Goal: Navigation & Orientation: Find specific page/section

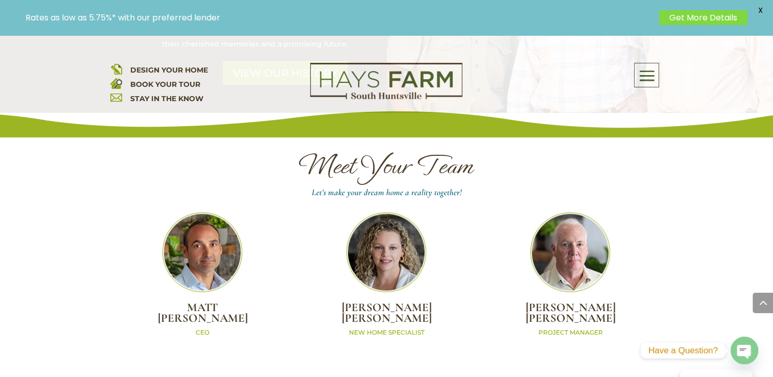
scroll to position [2834, 0]
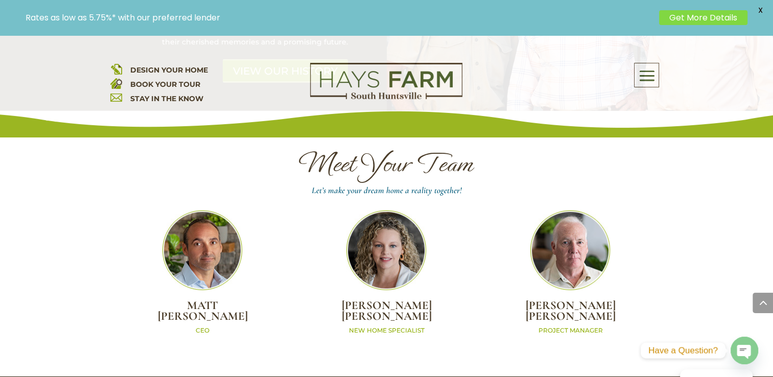
click at [403, 218] on img at bounding box center [387, 251] width 80 height 80
click at [384, 301] on h2 "LAURA ROGERS" at bounding box center [386, 314] width 184 height 26
click at [391, 221] on img at bounding box center [387, 251] width 80 height 80
click at [390, 221] on img at bounding box center [387, 251] width 80 height 80
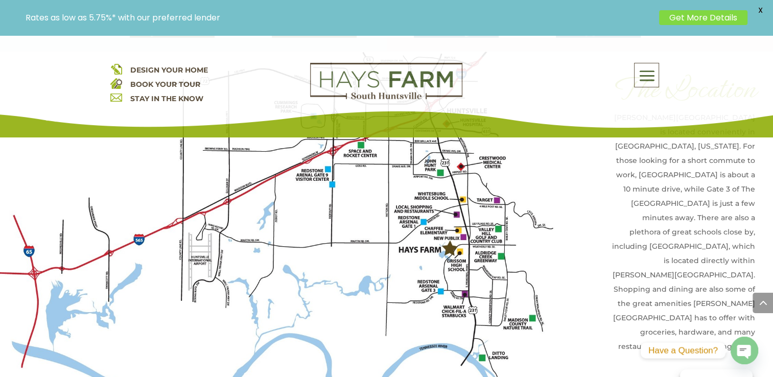
scroll to position [2374, 0]
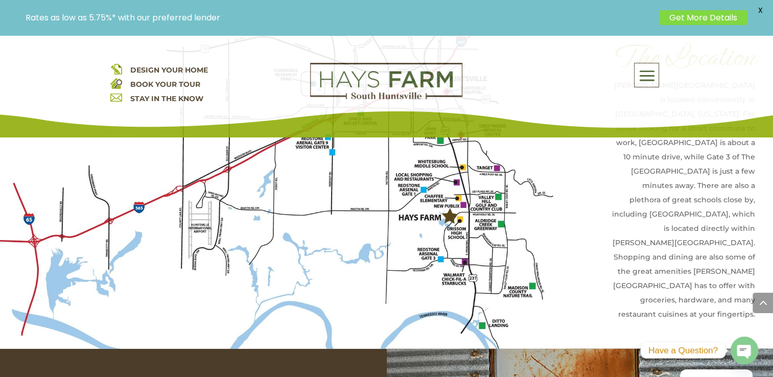
click at [759, 13] on span "X" at bounding box center [760, 10] width 15 height 15
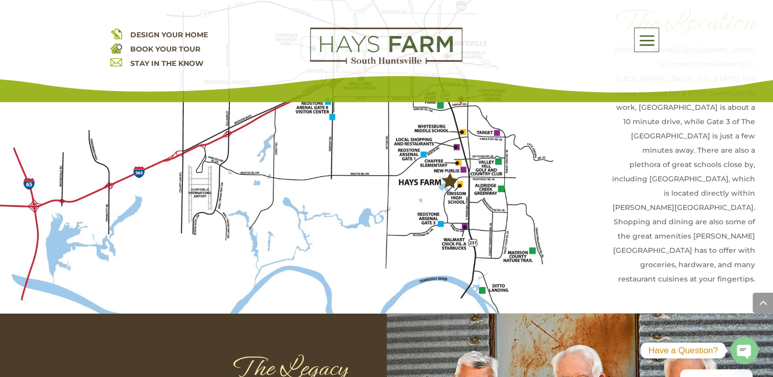
click at [643, 39] on span at bounding box center [647, 41] width 24 height 24
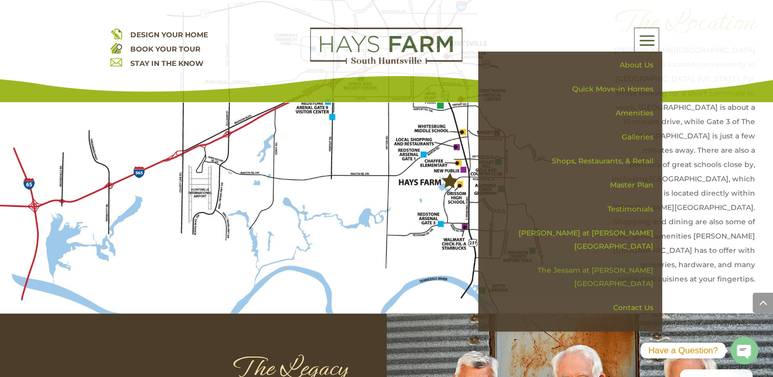
click at [620, 259] on link "The Jessam at [PERSON_NAME][GEOGRAPHIC_DATA]" at bounding box center [574, 277] width 177 height 37
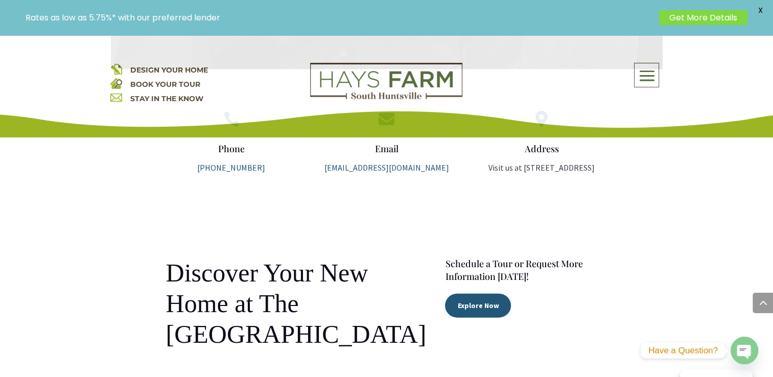
scroll to position [2249, 0]
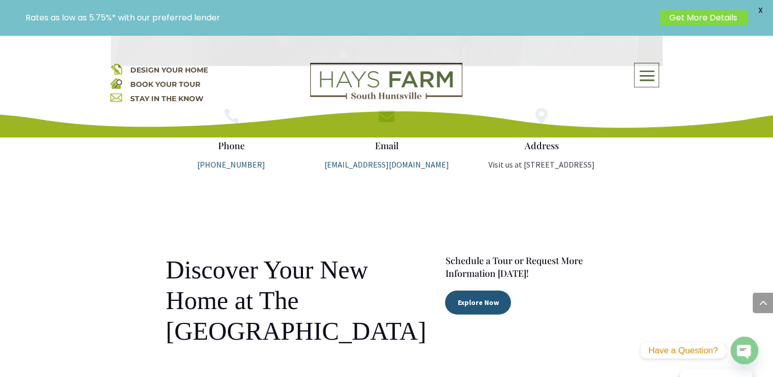
click at [651, 76] on span at bounding box center [647, 76] width 24 height 24
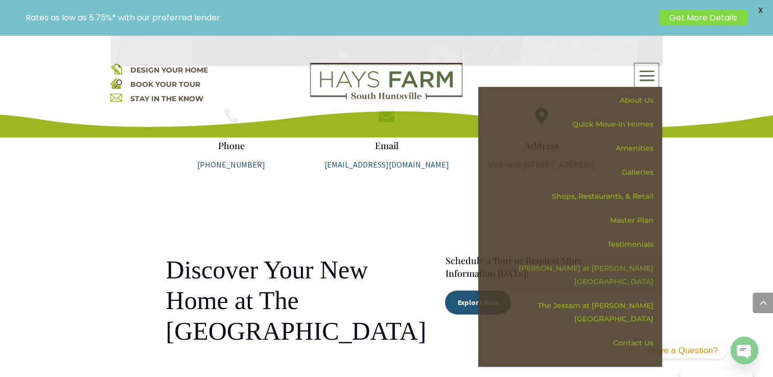
click at [616, 266] on link "[PERSON_NAME] at [PERSON_NAME][GEOGRAPHIC_DATA]" at bounding box center [574, 275] width 177 height 37
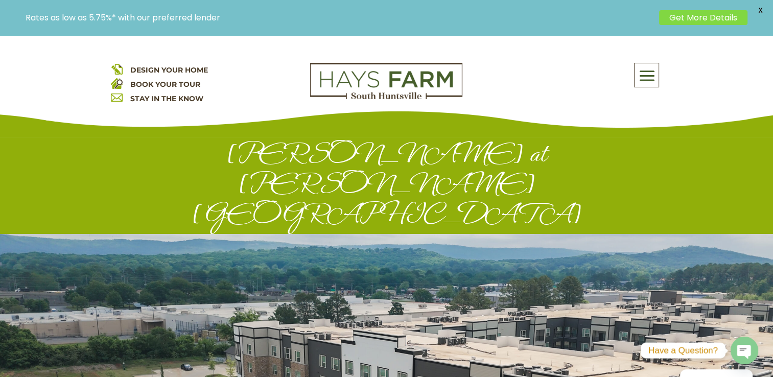
click at [644, 76] on span at bounding box center [647, 76] width 24 height 24
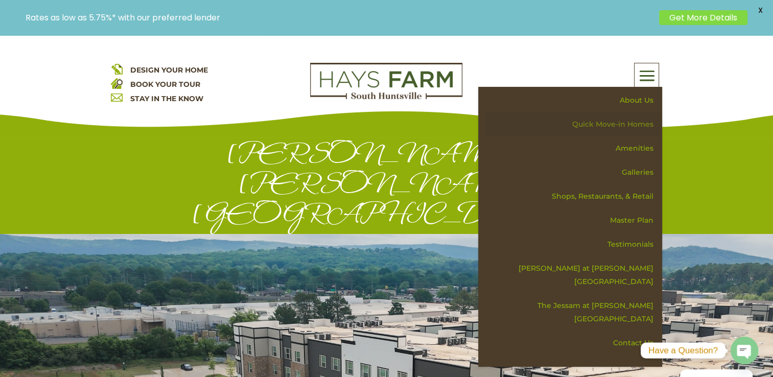
click at [619, 123] on link "Quick Move-in Homes" at bounding box center [574, 124] width 177 height 24
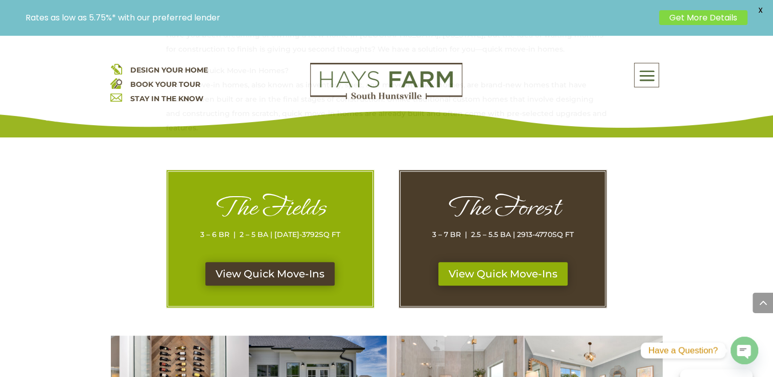
scroll to position [460, 0]
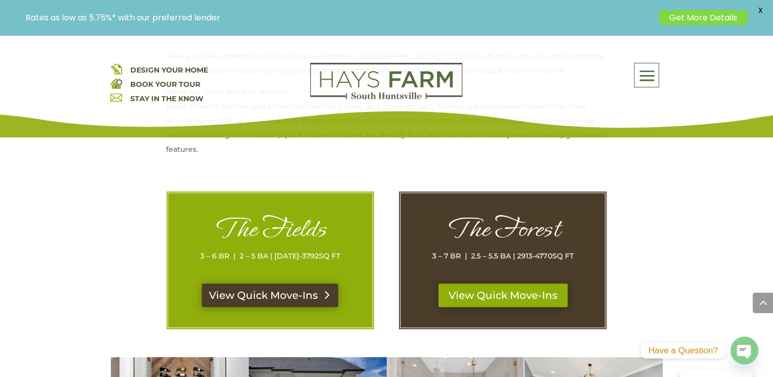
click at [279, 298] on link "View Quick Move-Ins" at bounding box center [270, 296] width 136 height 24
